Goal: Entertainment & Leisure: Consume media (video, audio)

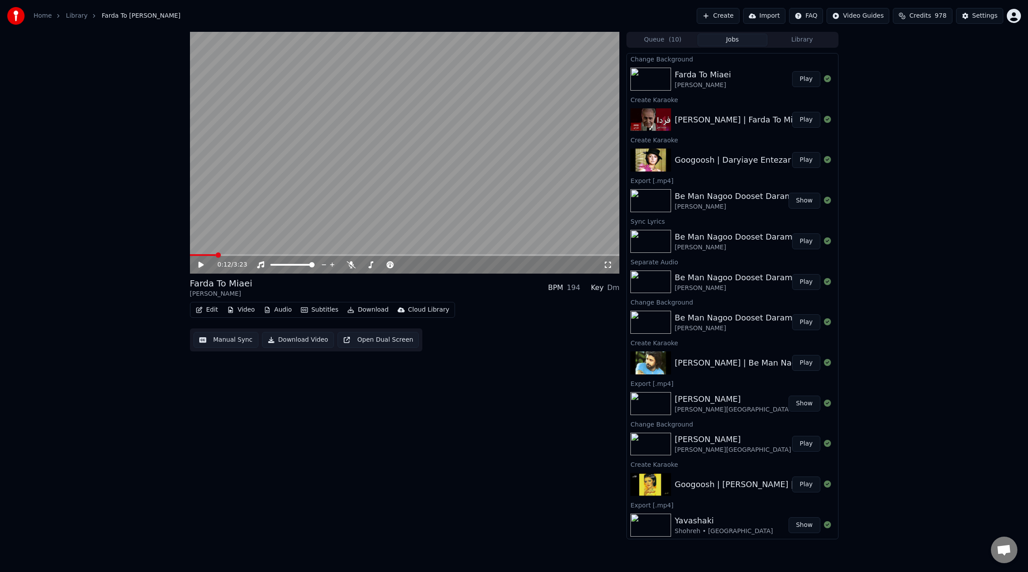
click at [800, 77] on button "Play" at bounding box center [806, 79] width 28 height 16
click at [237, 255] on span at bounding box center [405, 255] width 430 height 2
click at [350, 263] on icon at bounding box center [351, 264] width 9 height 7
click at [198, 265] on icon at bounding box center [207, 264] width 21 height 7
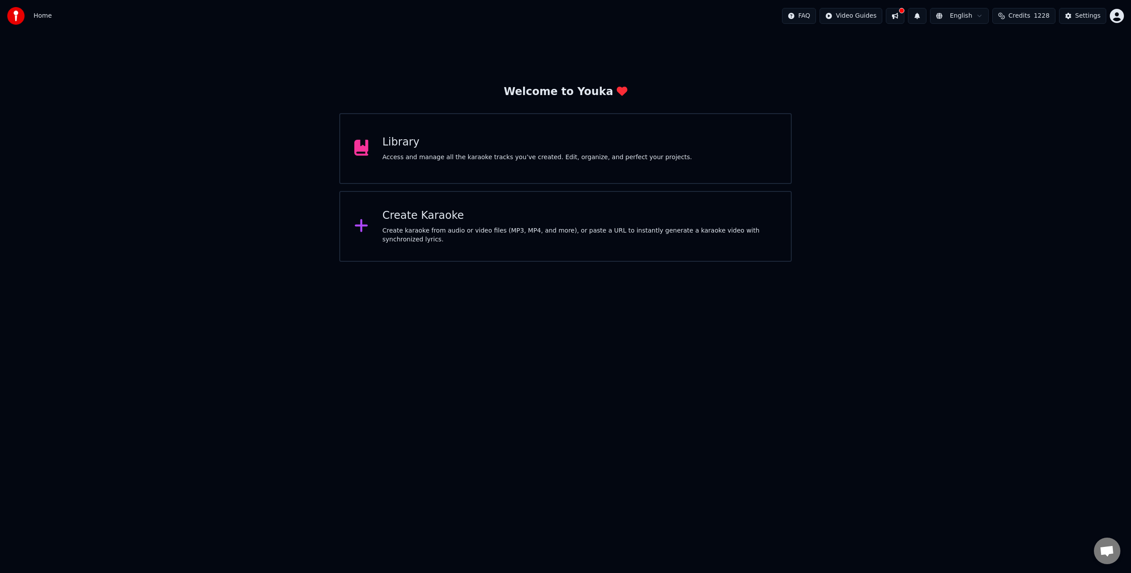
click at [435, 137] on div "Library" at bounding box center [538, 142] width 310 height 14
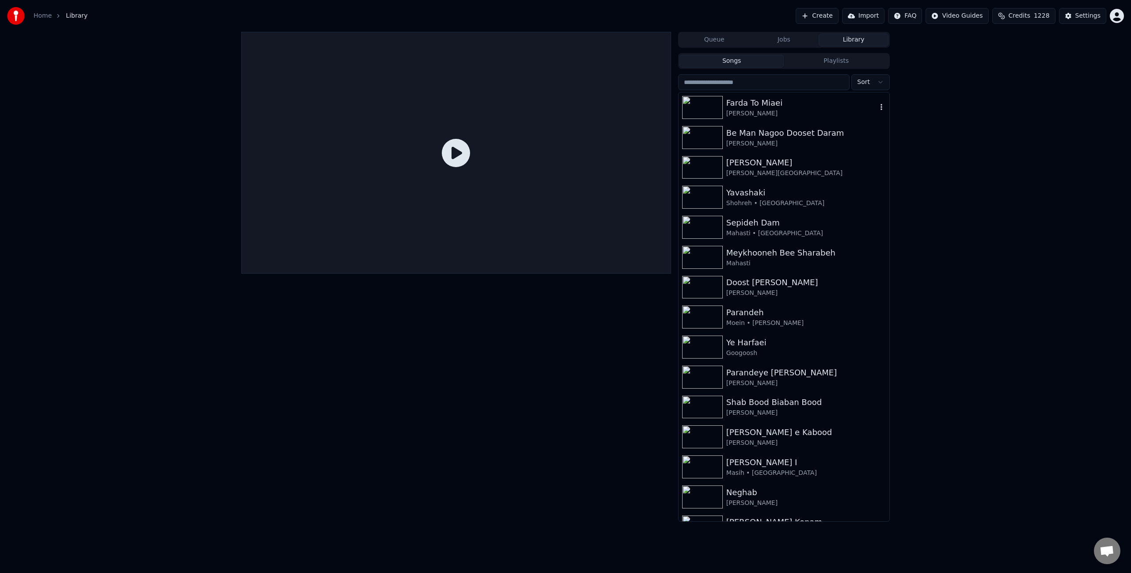
click at [788, 107] on div "Farda To Miaei" at bounding box center [802, 103] width 151 height 12
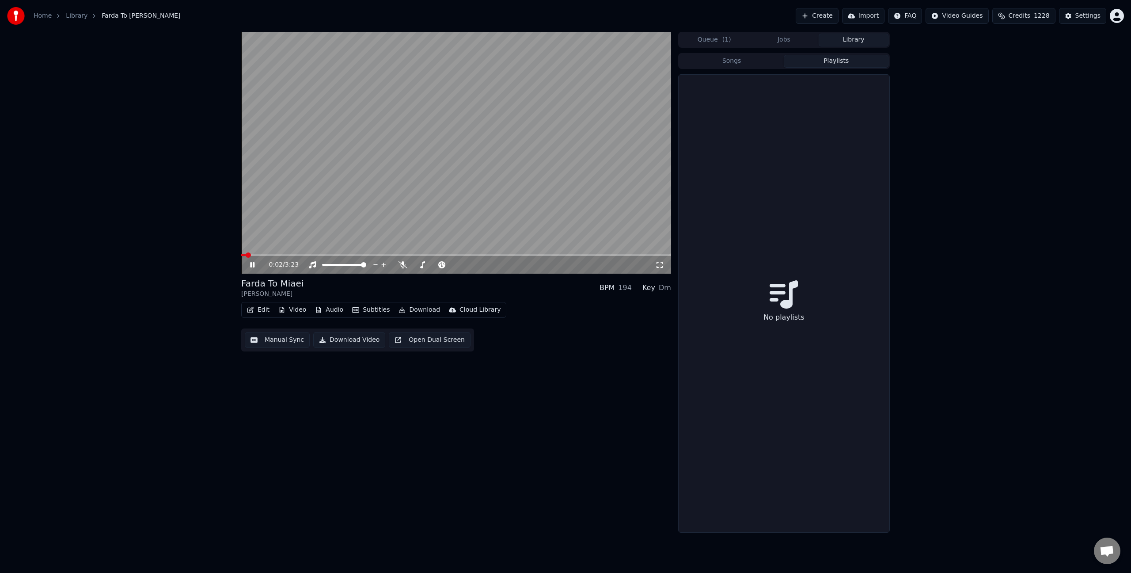
click at [838, 65] on button "Playlists" at bounding box center [836, 61] width 105 height 13
click at [789, 40] on button "Jobs" at bounding box center [785, 40] width 70 height 13
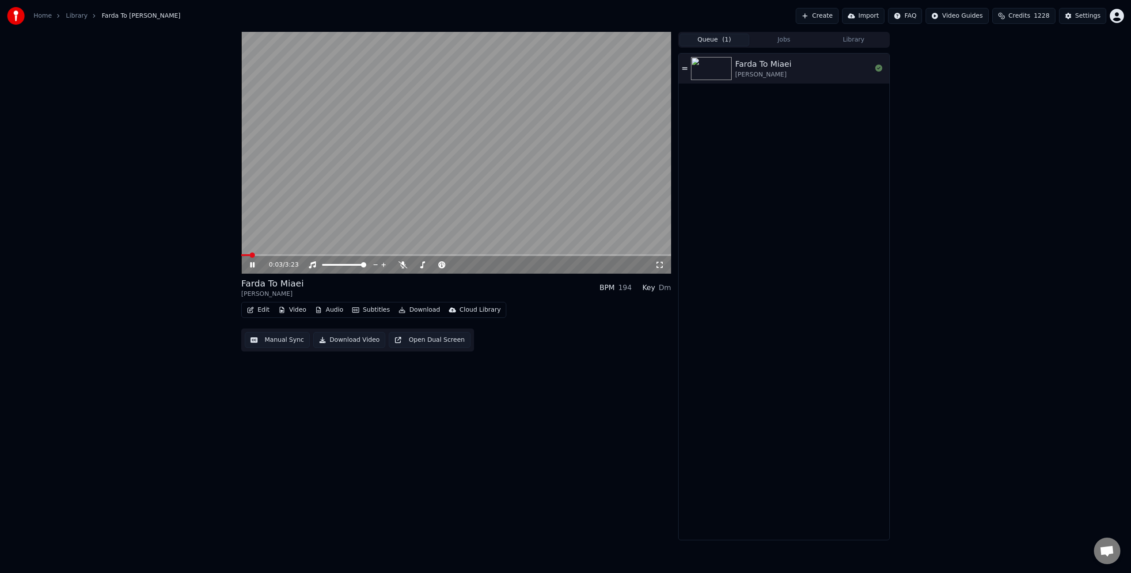
click at [711, 40] on button "Queue ( 1 )" at bounding box center [715, 40] width 70 height 13
click at [297, 309] on button "Video" at bounding box center [292, 310] width 35 height 12
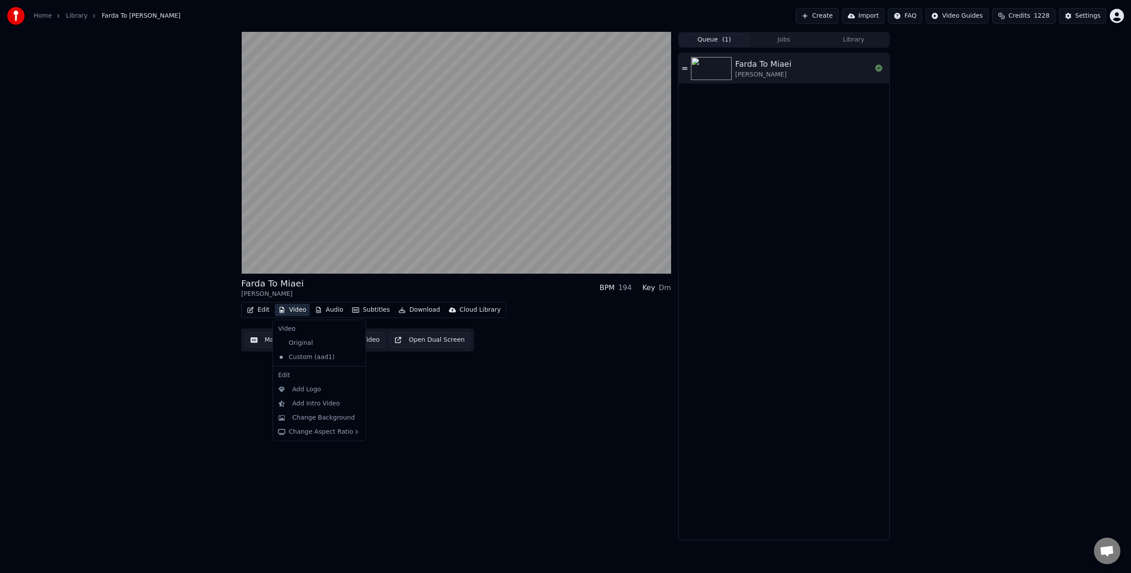
click at [115, 307] on div "Farda To Miaei Hooshmand Aghili • هوشمند عقيلى BPM 194 Key Dm Edit Video Audio …" at bounding box center [565, 286] width 1131 height 508
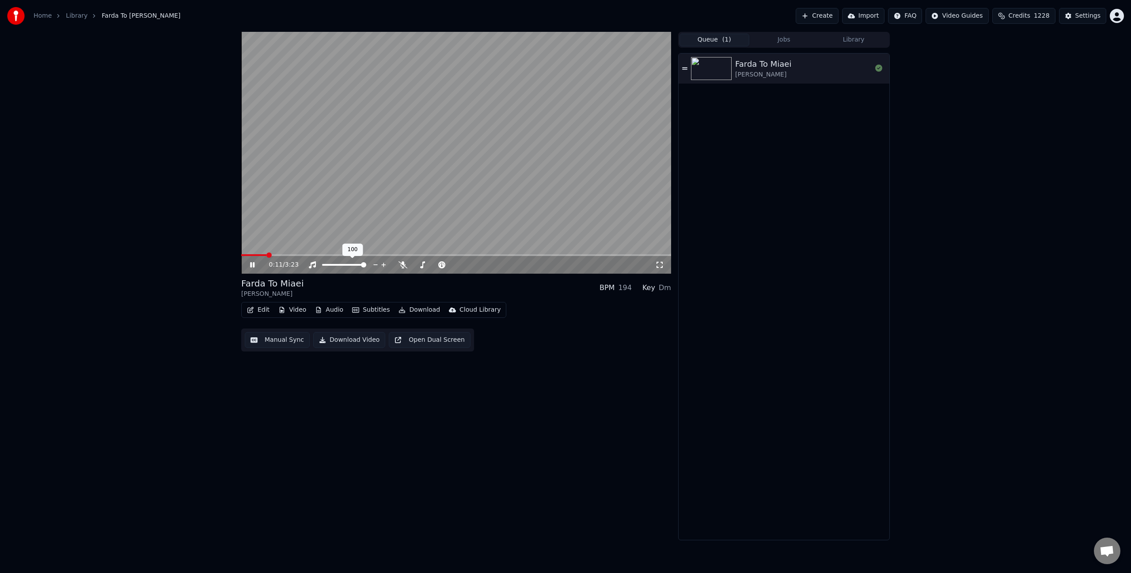
click at [304, 255] on span at bounding box center [456, 255] width 430 height 2
click at [400, 265] on icon at bounding box center [403, 264] width 9 height 7
click at [318, 255] on span at bounding box center [456, 255] width 430 height 2
click at [435, 192] on video at bounding box center [456, 153] width 430 height 242
click at [580, 255] on span at bounding box center [456, 255] width 430 height 2
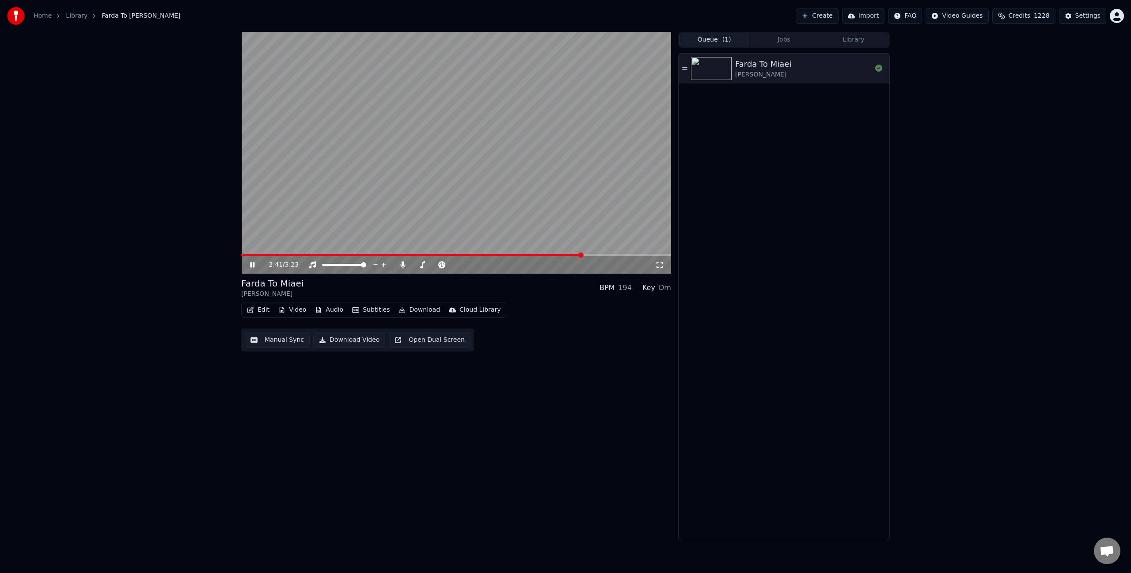
click at [613, 255] on span at bounding box center [456, 255] width 430 height 2
click at [499, 197] on video at bounding box center [456, 153] width 430 height 242
